Goal: Task Accomplishment & Management: Manage account settings

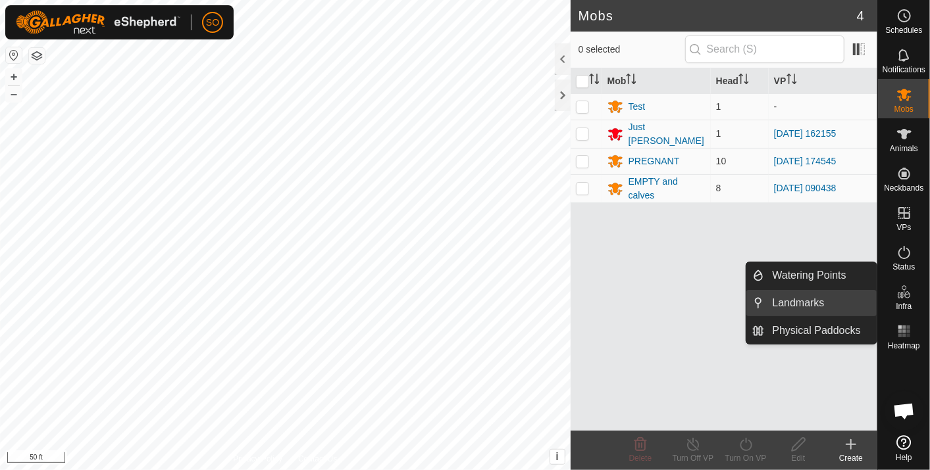
click at [797, 299] on link "Landmarks" at bounding box center [821, 303] width 113 height 26
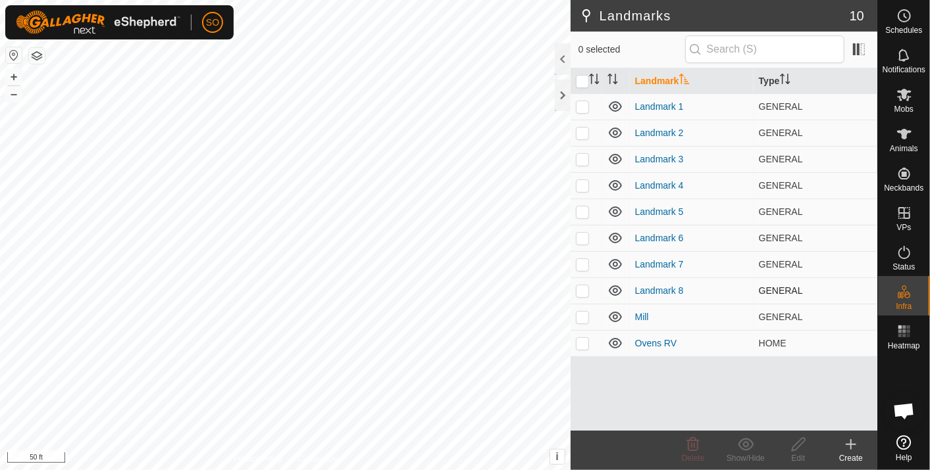
click at [582, 290] on p-checkbox at bounding box center [582, 291] width 13 height 11
checkbox input "true"
click at [799, 445] on icon at bounding box center [798, 445] width 16 height 16
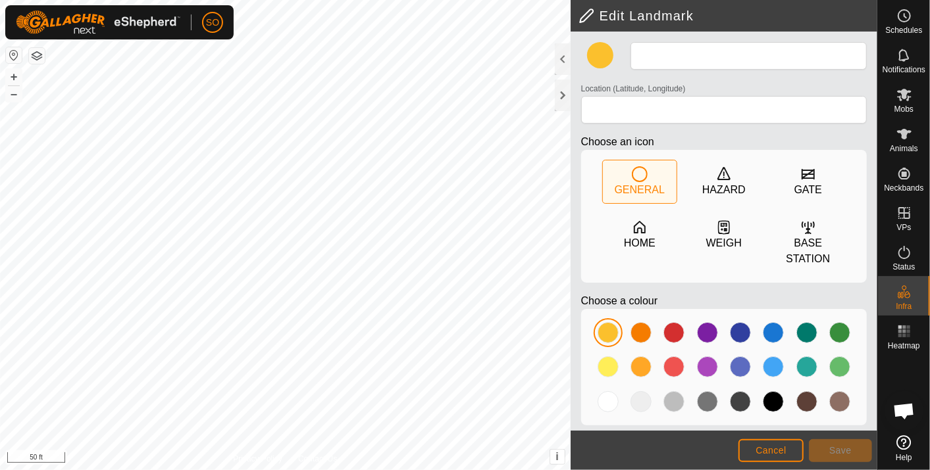
type input "Landmark 8"
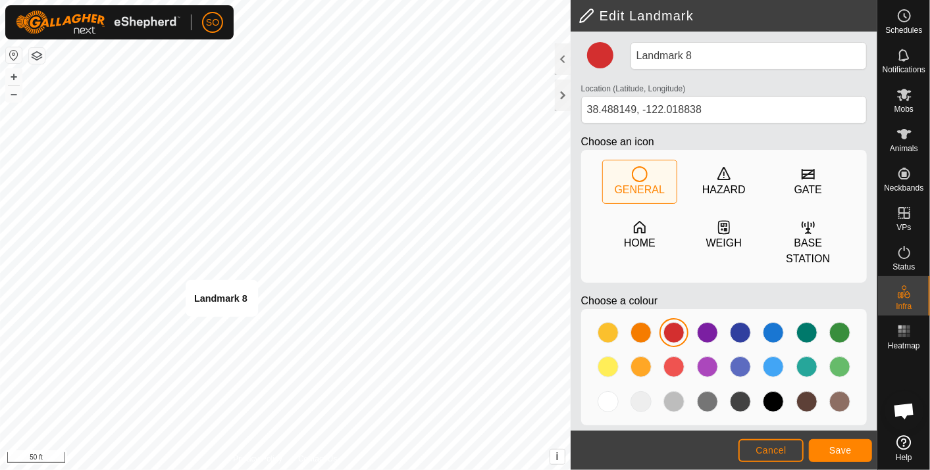
type input "38.488108, -122.018742"
click at [839, 445] on span "Save" at bounding box center [840, 450] width 22 height 11
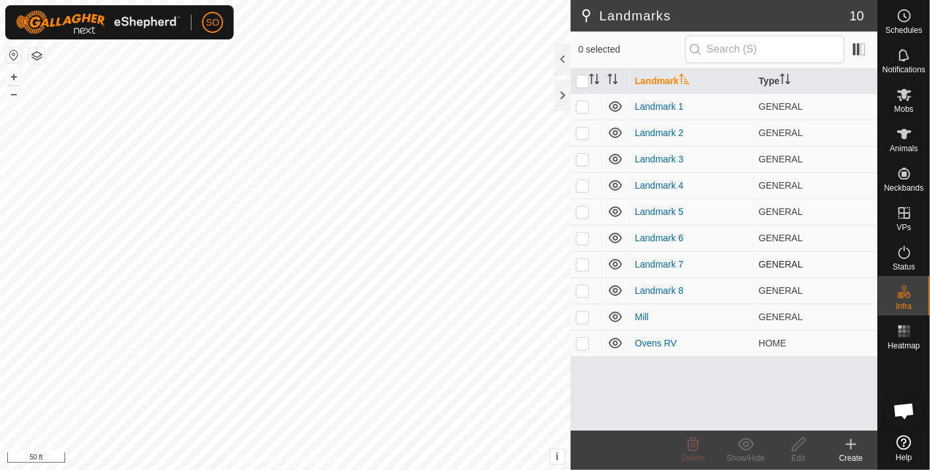
click at [582, 264] on p-checkbox at bounding box center [582, 264] width 13 height 11
checkbox input "true"
click at [797, 442] on icon at bounding box center [798, 444] width 13 height 13
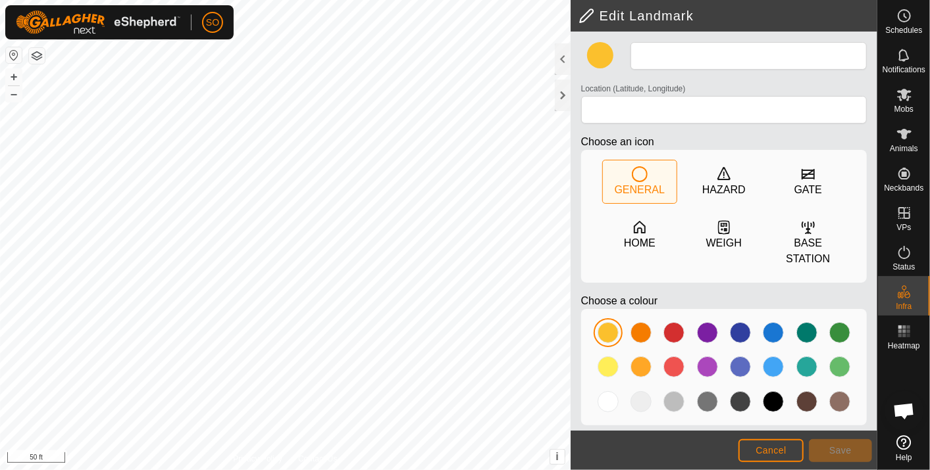
type input "Landmark 7"
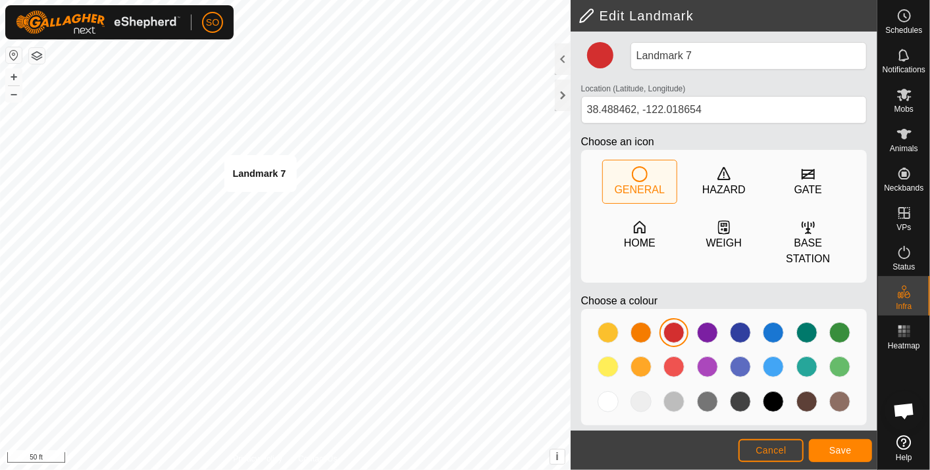
type input "38.488399, -122.018623"
click at [832, 447] on span "Save" at bounding box center [840, 450] width 22 height 11
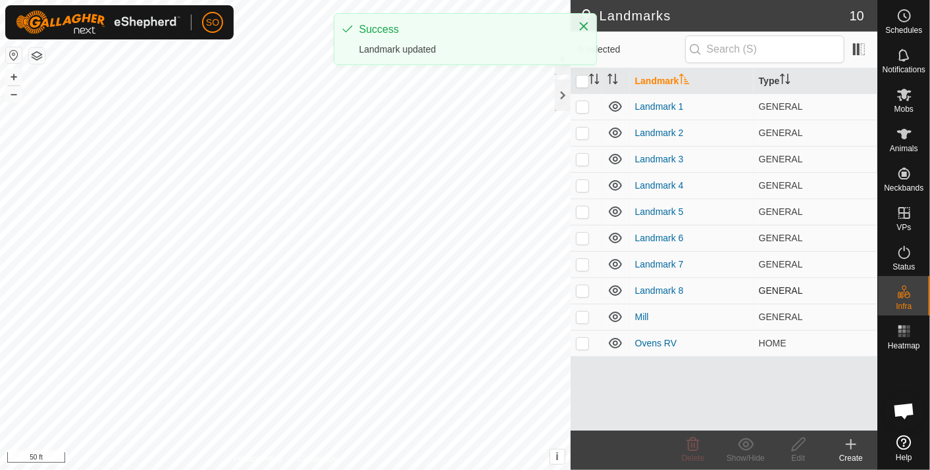
click at [583, 291] on p-checkbox at bounding box center [582, 291] width 13 height 11
checkbox input "true"
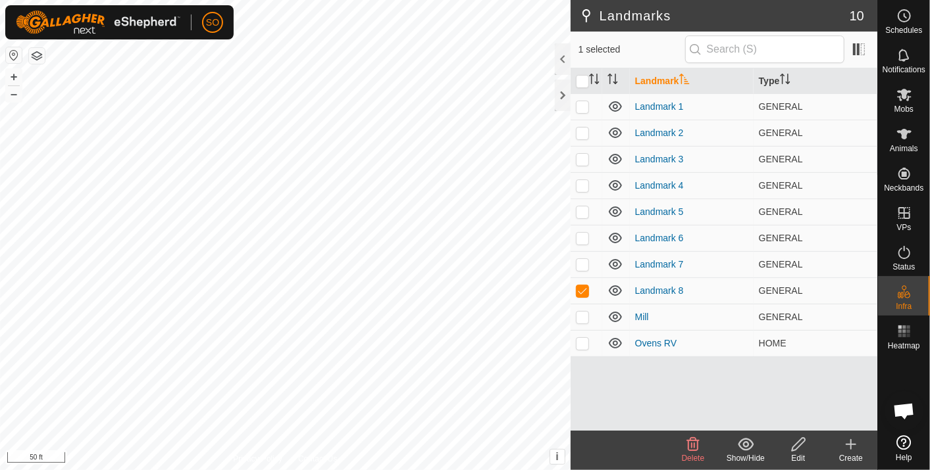
click at [797, 441] on icon at bounding box center [798, 444] width 13 height 13
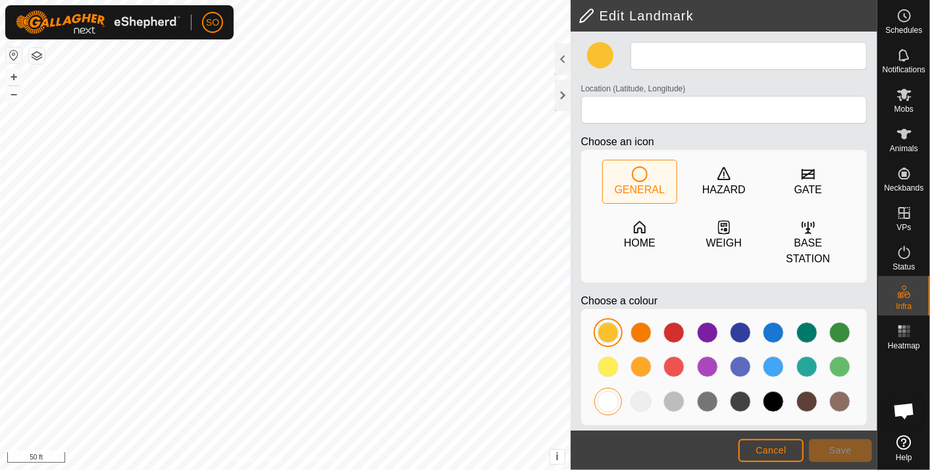
type input "Landmark 8"
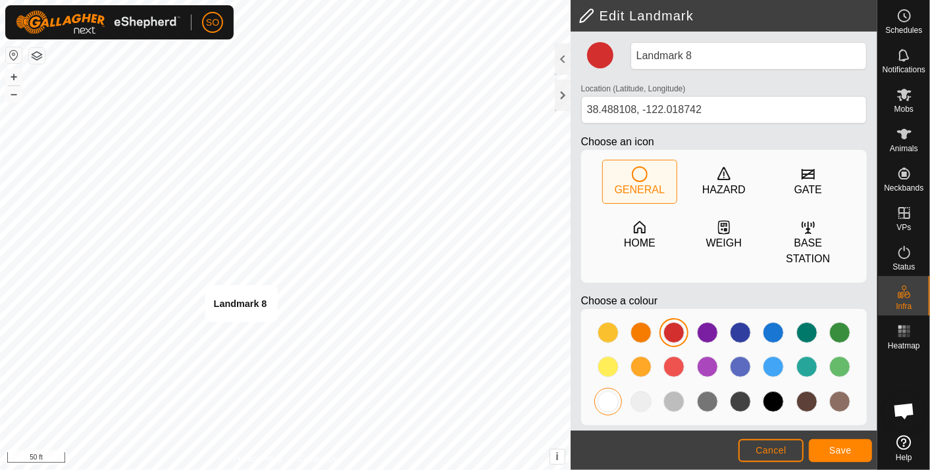
type input "38.488086, -122.018699"
click at [838, 443] on button "Save" at bounding box center [840, 451] width 63 height 23
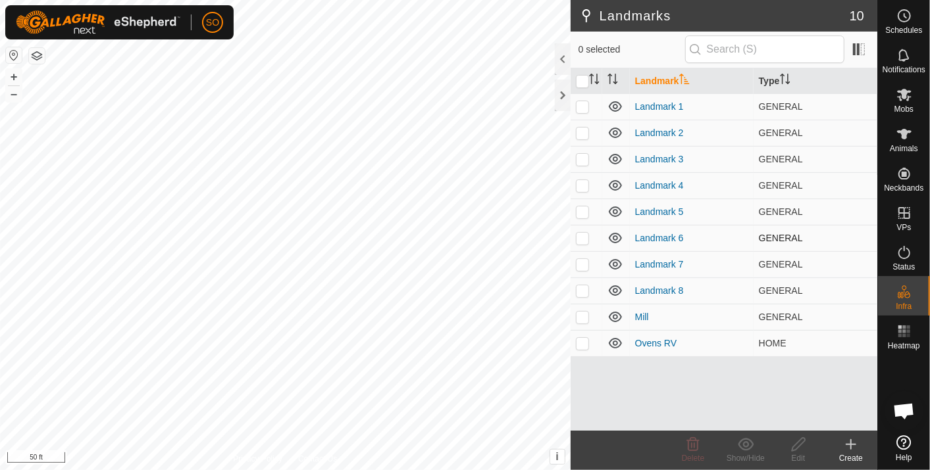
click at [580, 235] on p-checkbox at bounding box center [582, 238] width 13 height 11
click at [582, 238] on p-checkbox at bounding box center [582, 238] width 13 height 11
checkbox input "false"
click at [580, 209] on p-checkbox at bounding box center [582, 212] width 13 height 11
checkbox input "true"
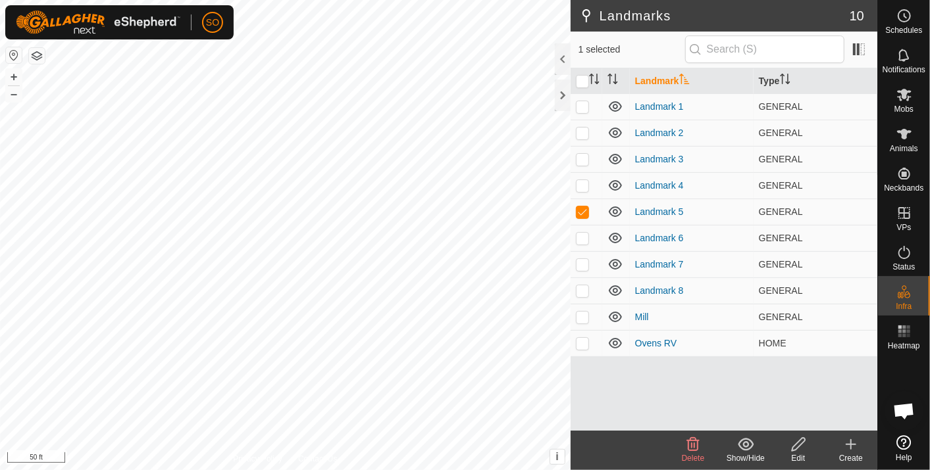
click at [794, 443] on icon at bounding box center [798, 445] width 16 height 16
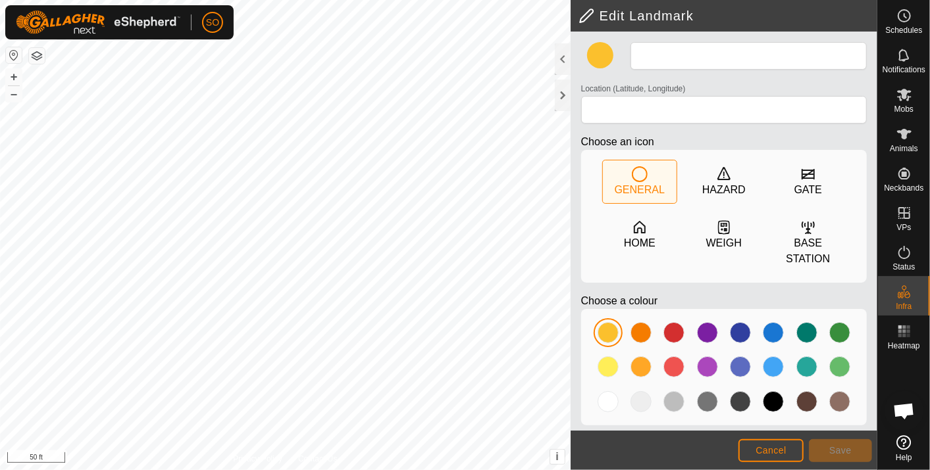
type input "Landmark 5"
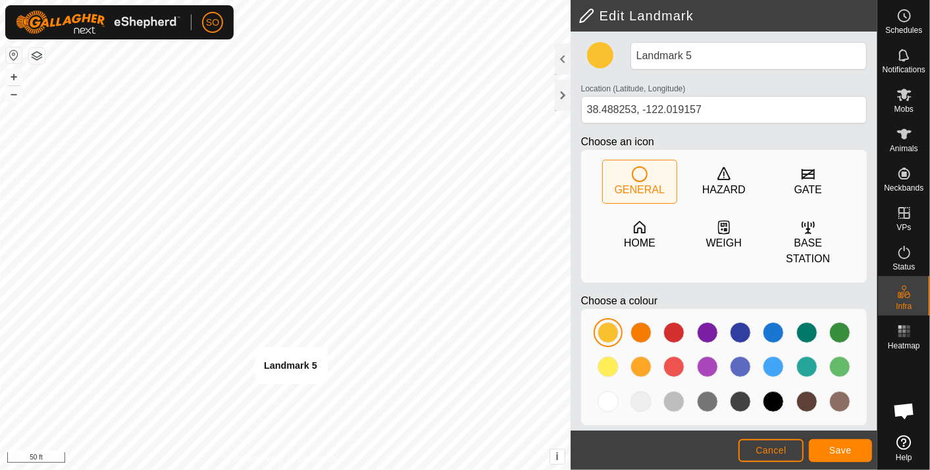
type input "38.488223, -122.019085"
click at [849, 447] on span "Save" at bounding box center [840, 450] width 22 height 11
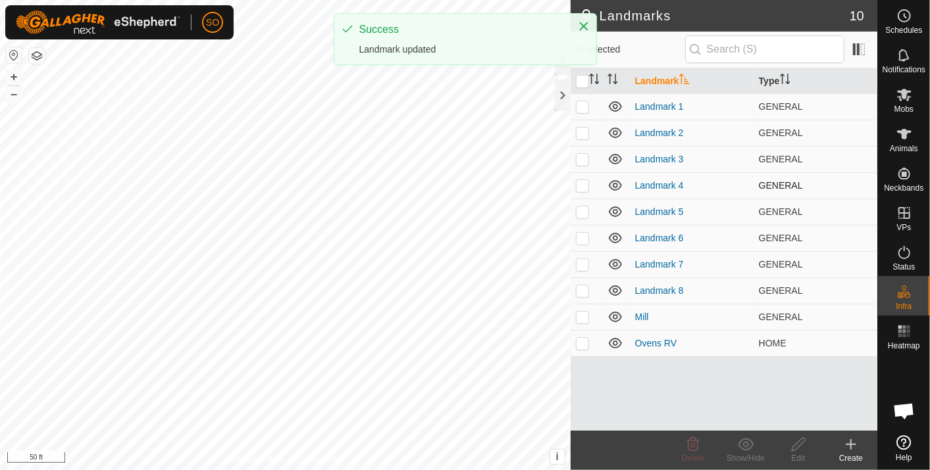
click at [580, 182] on p-checkbox at bounding box center [582, 185] width 13 height 11
checkbox input "true"
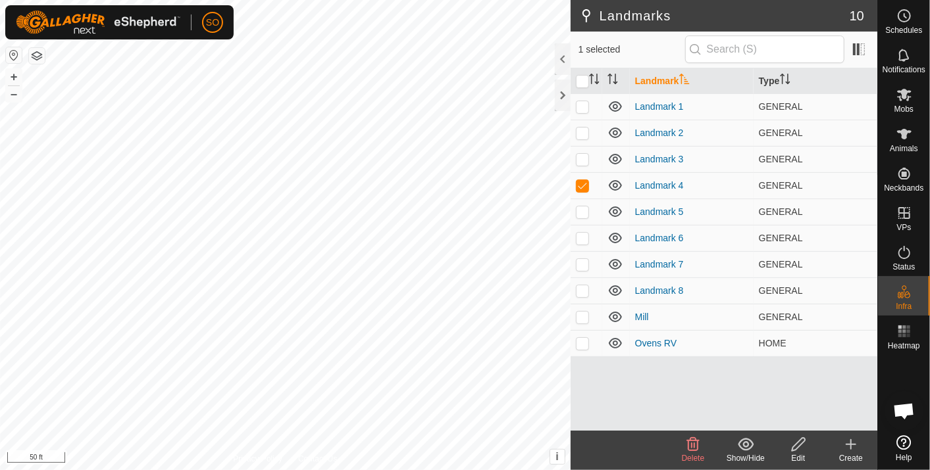
click at [800, 447] on icon at bounding box center [798, 445] width 16 height 16
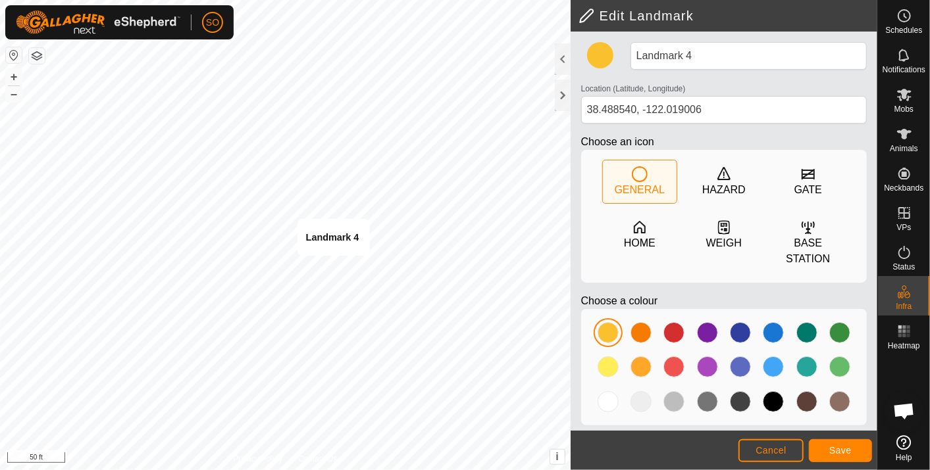
type input "38.488520, -122.018944"
click at [839, 448] on span "Save" at bounding box center [840, 450] width 22 height 11
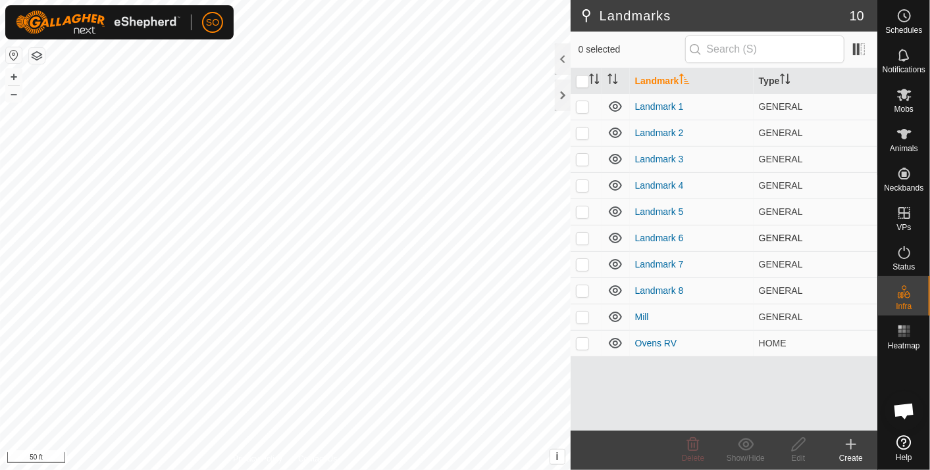
click at [582, 235] on p-checkbox at bounding box center [582, 238] width 13 height 11
checkbox input "false"
click at [582, 208] on p-checkbox at bounding box center [582, 212] width 13 height 11
checkbox input "true"
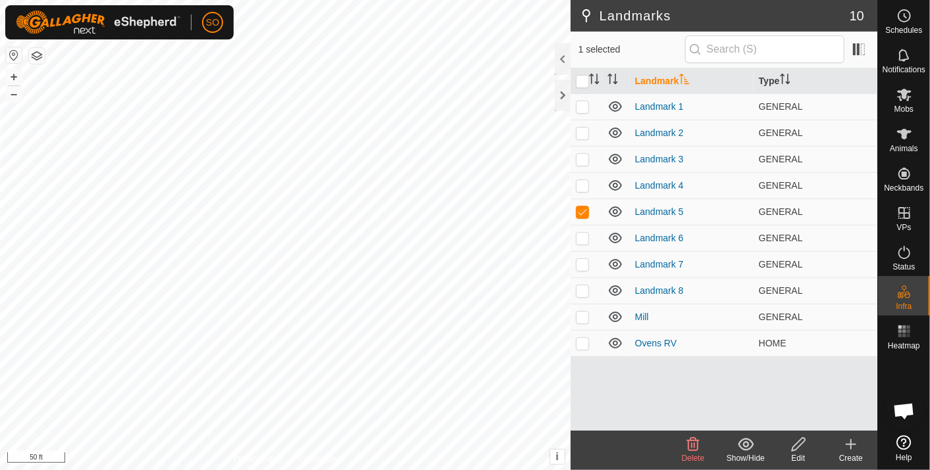
click at [798, 445] on icon at bounding box center [798, 445] width 16 height 16
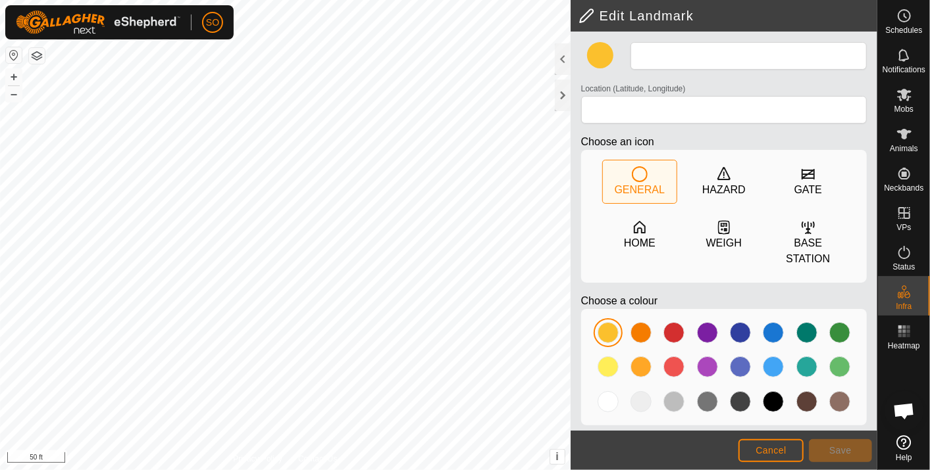
type input "Landmark 5"
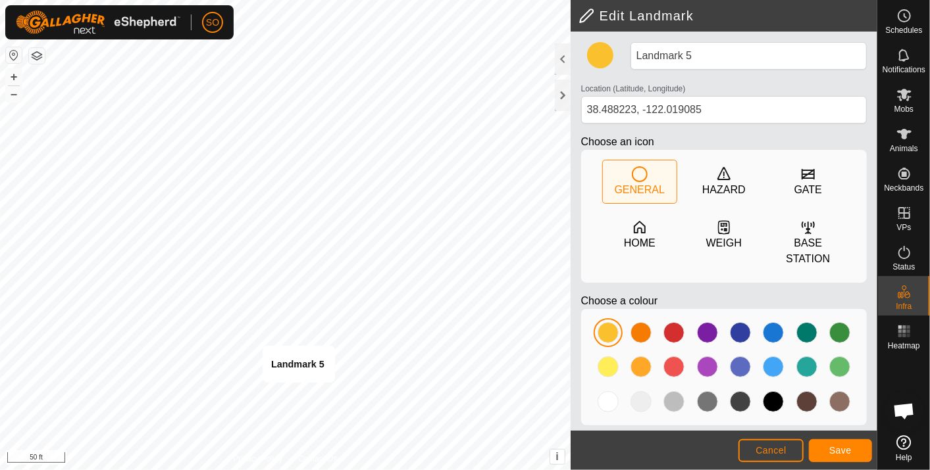
type input "38.488214, -122.019056"
click at [836, 447] on span "Save" at bounding box center [840, 450] width 22 height 11
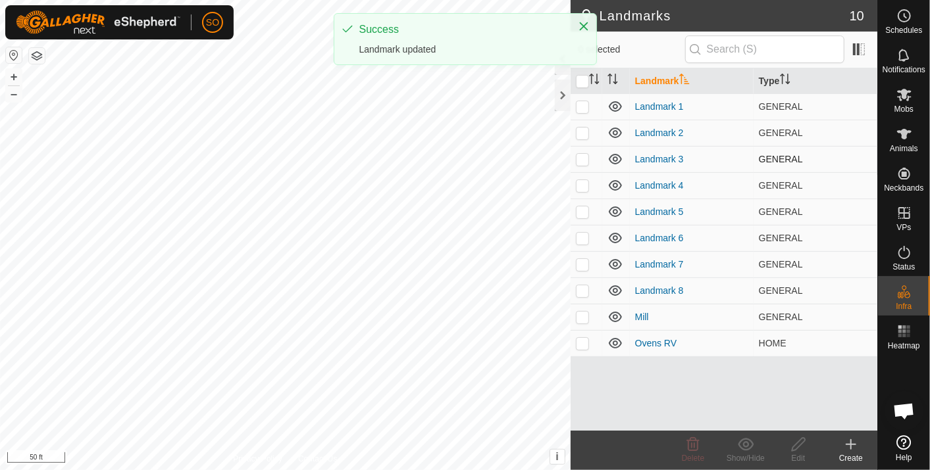
click at [581, 157] on p-checkbox at bounding box center [582, 159] width 13 height 11
checkbox input "true"
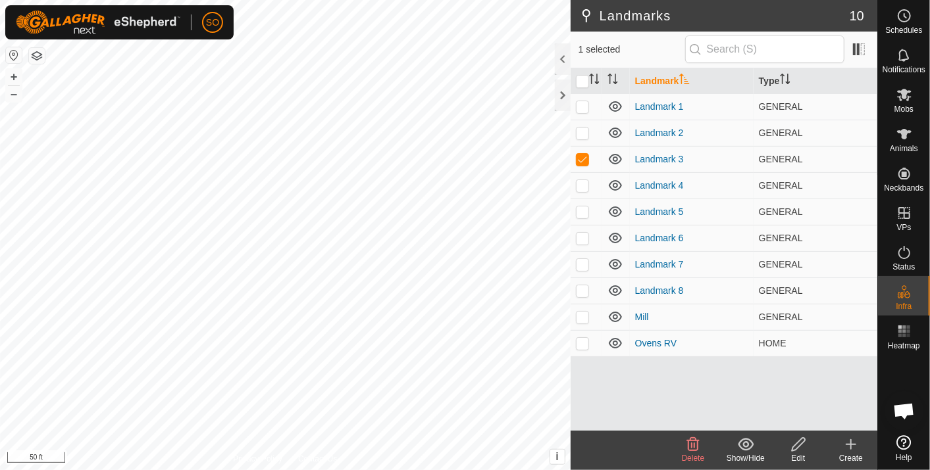
click at [797, 445] on icon at bounding box center [798, 445] width 16 height 16
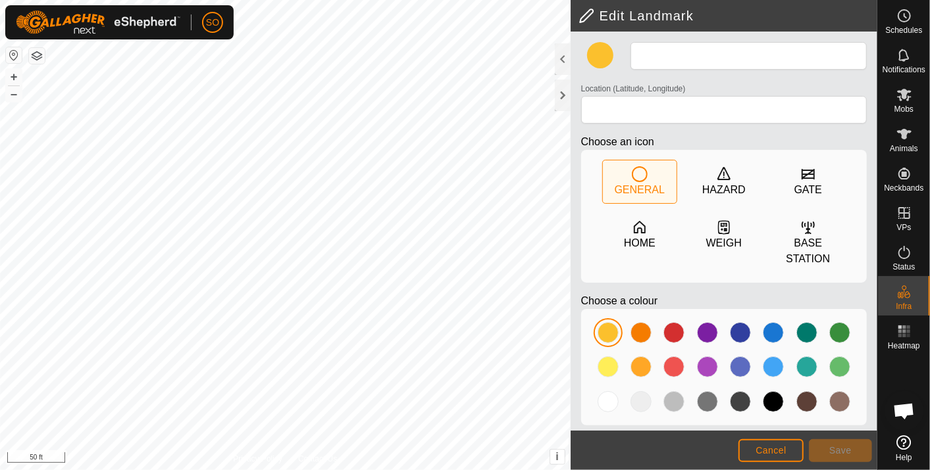
type input "Landmark 3"
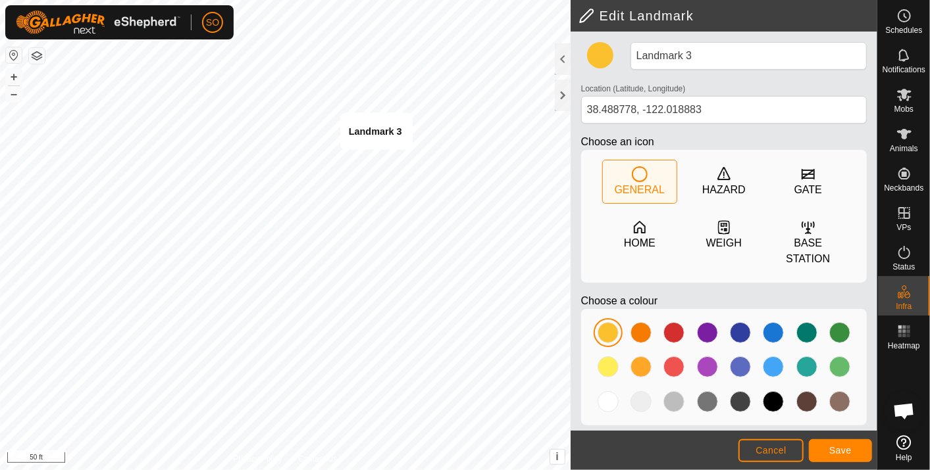
type input "38.488771, -122.018839"
click at [836, 447] on span "Save" at bounding box center [840, 450] width 22 height 11
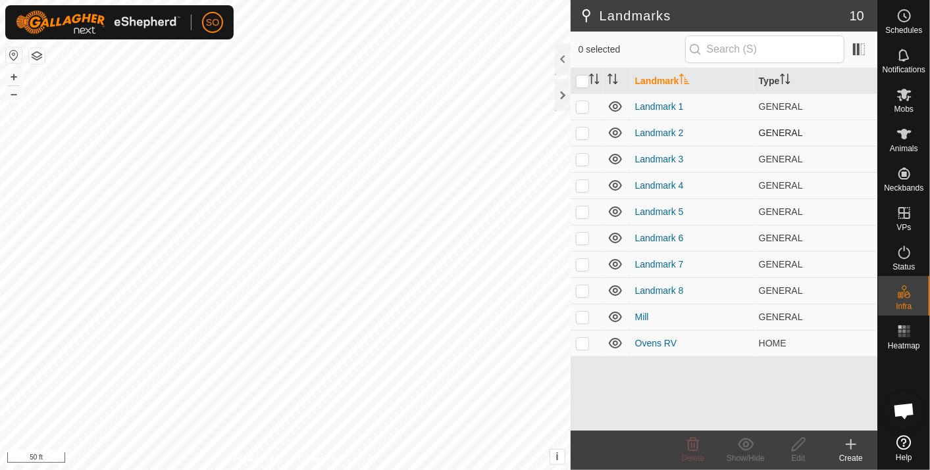
click at [582, 132] on p-checkbox at bounding box center [582, 133] width 13 height 11
checkbox input "true"
click at [797, 442] on icon at bounding box center [798, 444] width 13 height 13
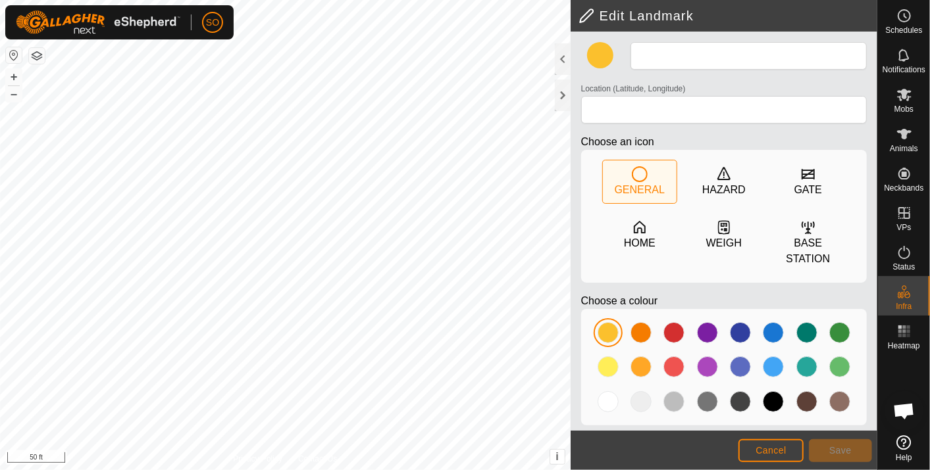
type input "Landmark 2"
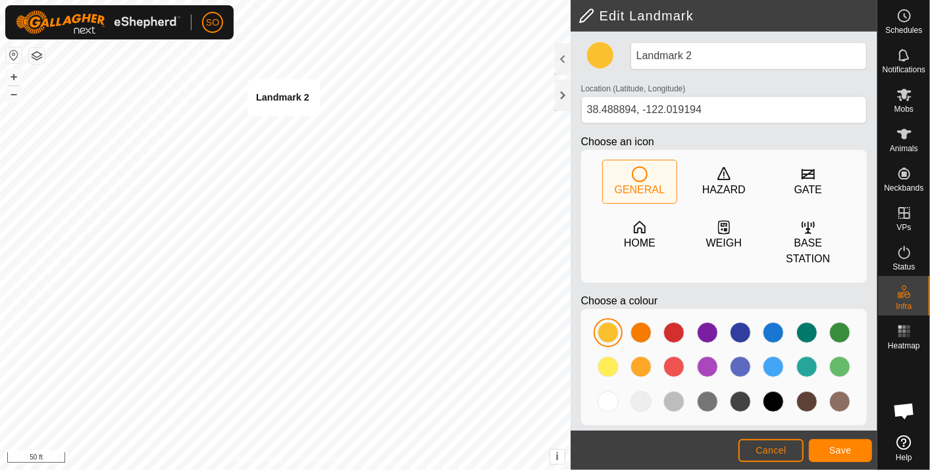
type input "38.488850, -122.019125"
click at [837, 446] on span "Save" at bounding box center [840, 450] width 22 height 11
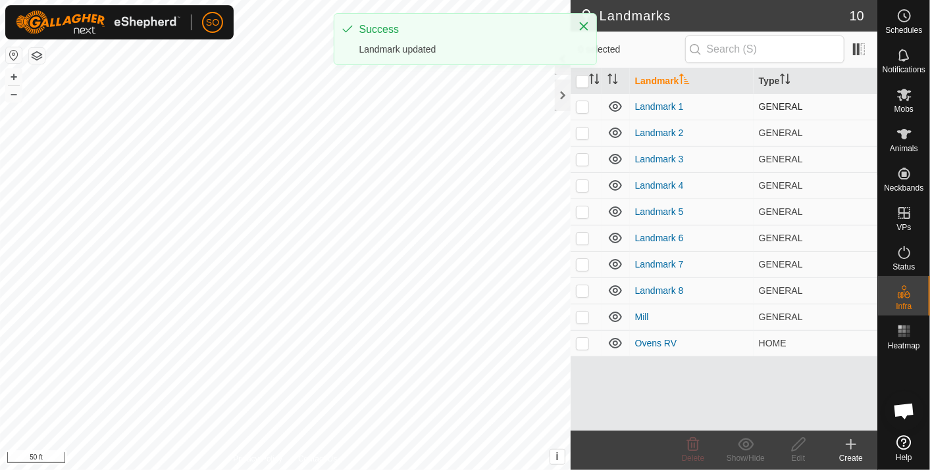
click at [580, 109] on p-checkbox at bounding box center [582, 106] width 13 height 11
checkbox input "true"
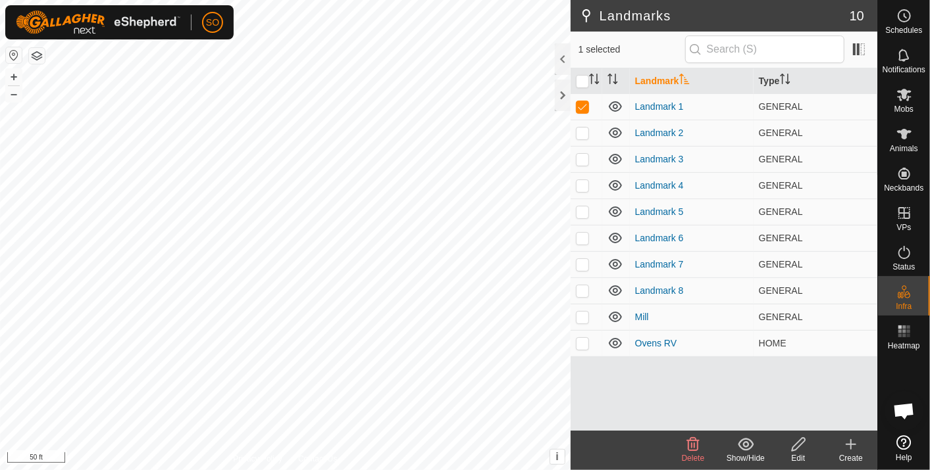
click at [799, 440] on icon at bounding box center [798, 445] width 16 height 16
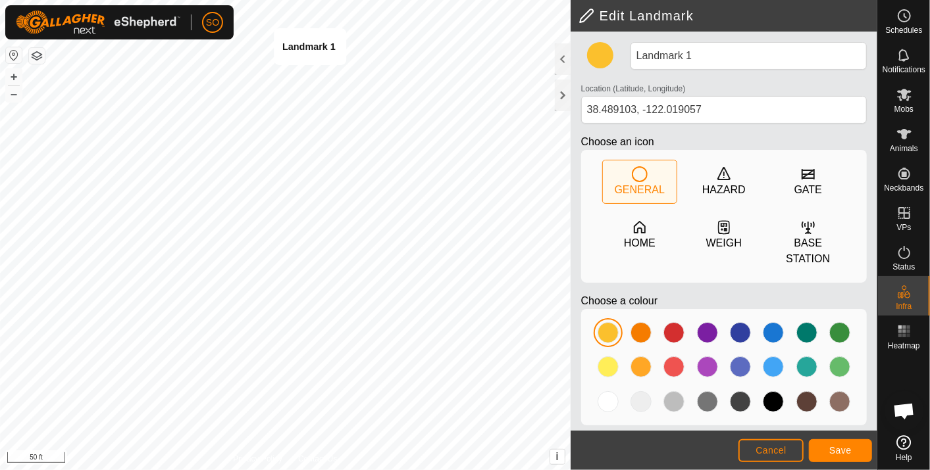
type input "38.489111, -122.019053"
click at [844, 447] on span "Save" at bounding box center [840, 450] width 22 height 11
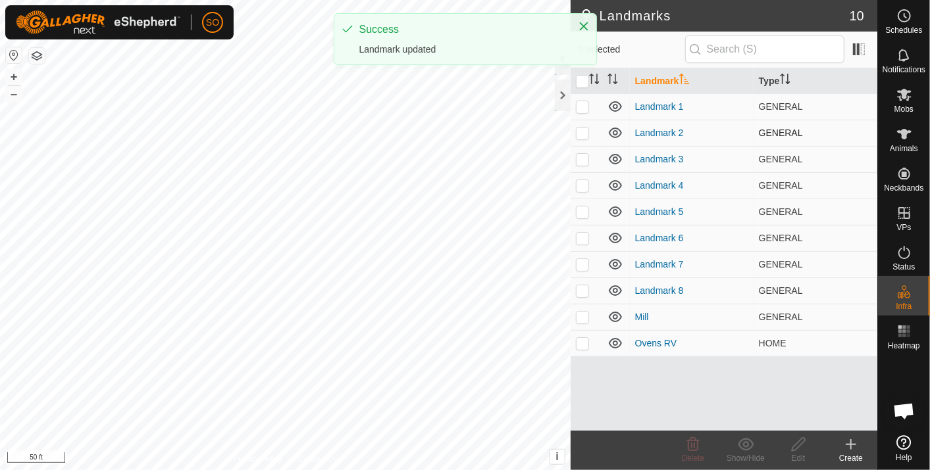
click at [581, 132] on p-checkbox at bounding box center [582, 133] width 13 height 11
checkbox input "true"
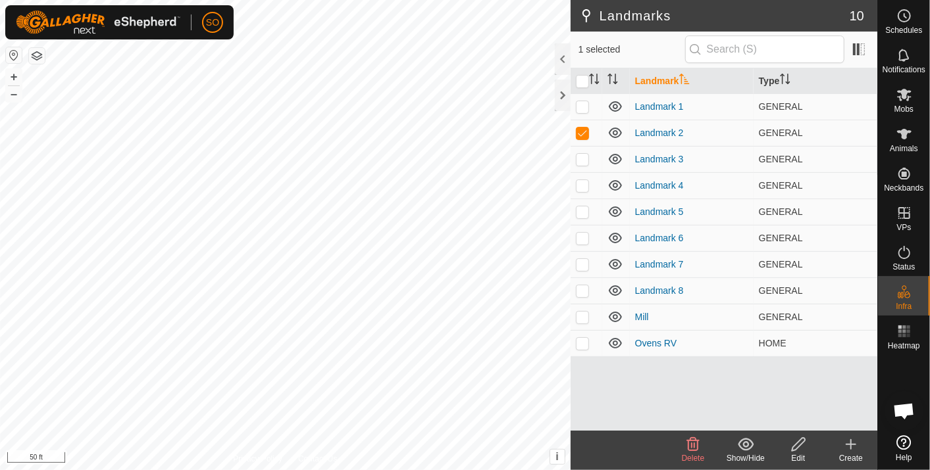
click at [803, 441] on icon at bounding box center [798, 445] width 16 height 16
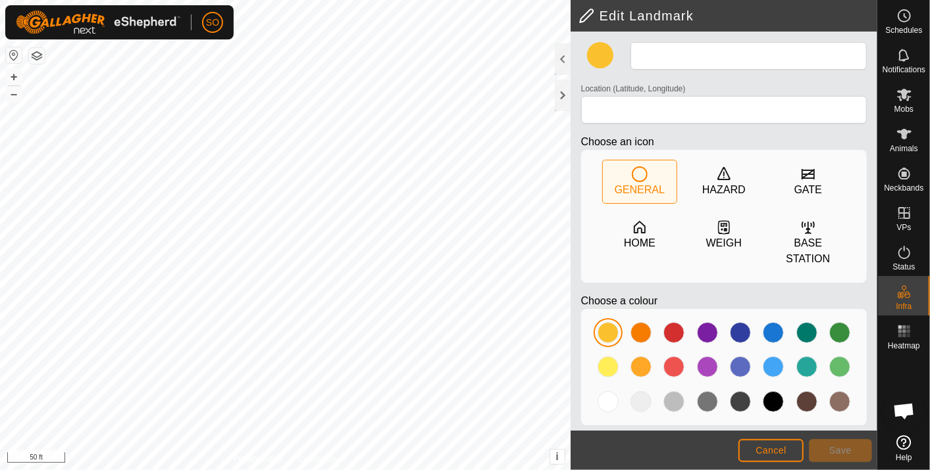
type input "Landmark 2"
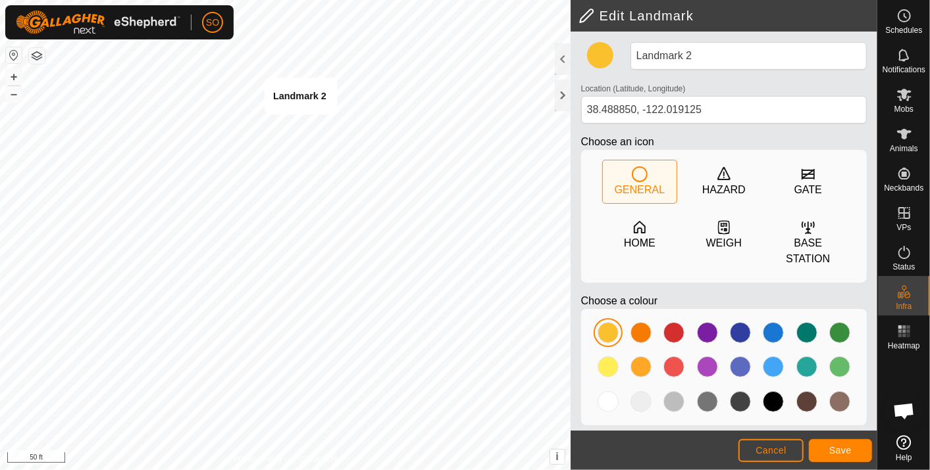
type input "38.488850, -122.019082"
click at [849, 447] on span "Save" at bounding box center [840, 450] width 22 height 11
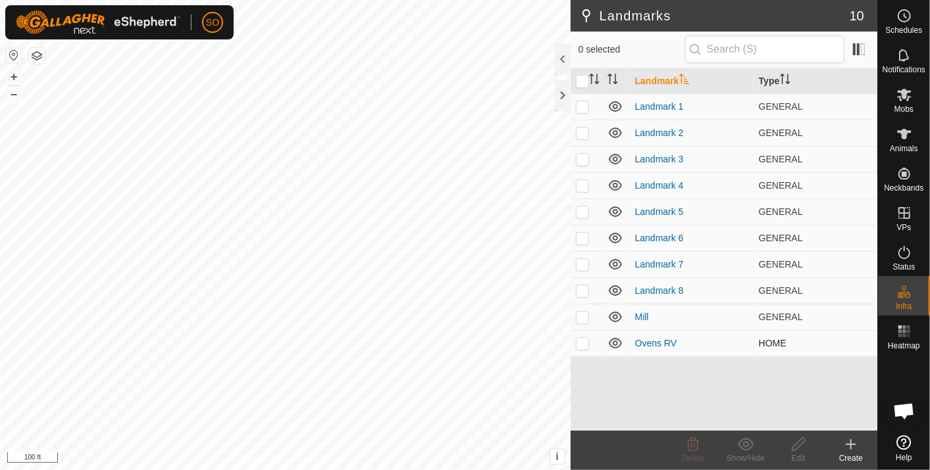
click at [870, 340] on div "Landmarks 10 0 selected Landmark Type Landmark 1 GENERAL Landmark 2 GENERAL Lan…" at bounding box center [438, 235] width 877 height 470
